Goal: Transaction & Acquisition: Subscribe to service/newsletter

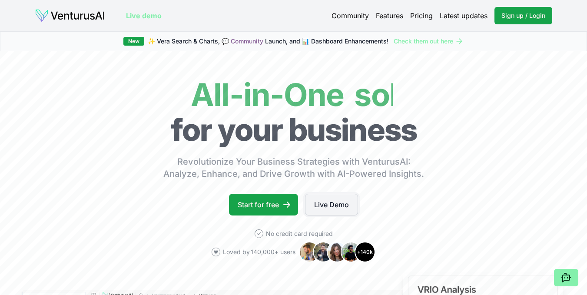
click at [333, 204] on link "Live Demo" at bounding box center [331, 205] width 53 height 22
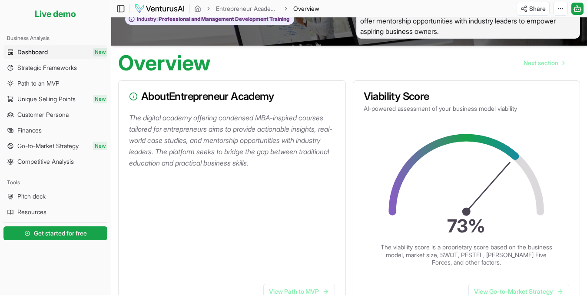
scroll to position [29, 0]
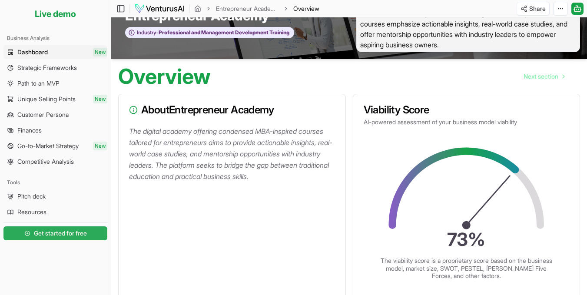
click at [91, 237] on link "Get started for free" at bounding box center [55, 233] width 104 height 17
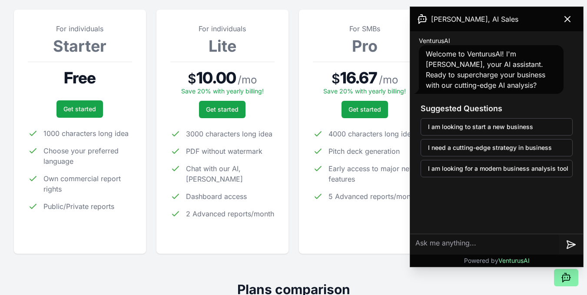
scroll to position [134, 0]
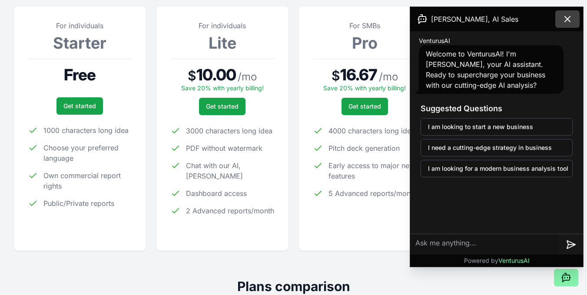
click at [569, 18] on icon at bounding box center [567, 19] width 5 height 5
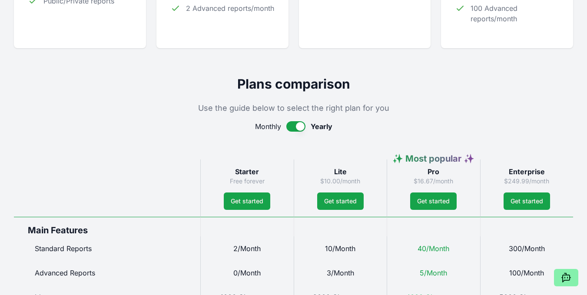
scroll to position [338, 0]
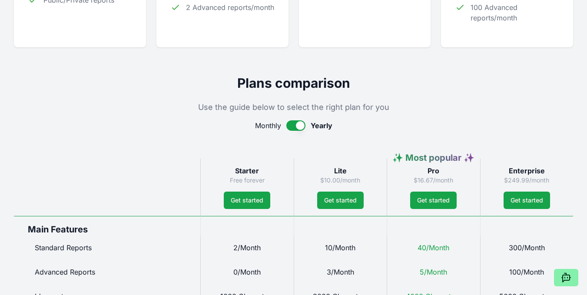
click at [300, 127] on button "button" at bounding box center [296, 125] width 19 height 10
click at [300, 128] on button "button" at bounding box center [297, 125] width 19 height 10
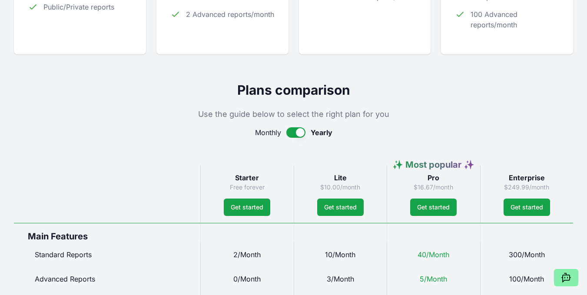
scroll to position [338, 0]
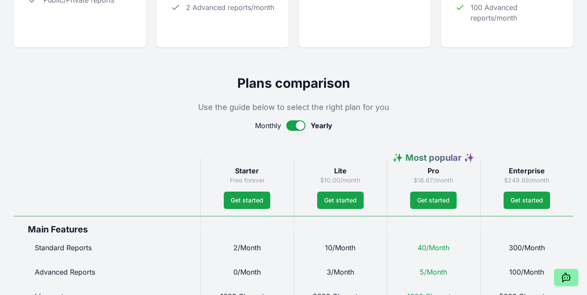
click at [268, 190] on div "Starter Free forever Get started" at bounding box center [246, 187] width 93 height 57
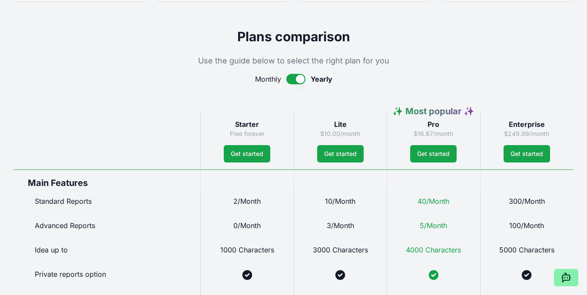
scroll to position [380, 0]
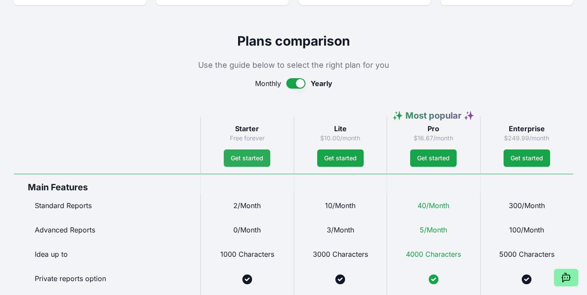
click at [254, 156] on link "Get started" at bounding box center [247, 158] width 47 height 17
